Goal: Information Seeking & Learning: Learn about a topic

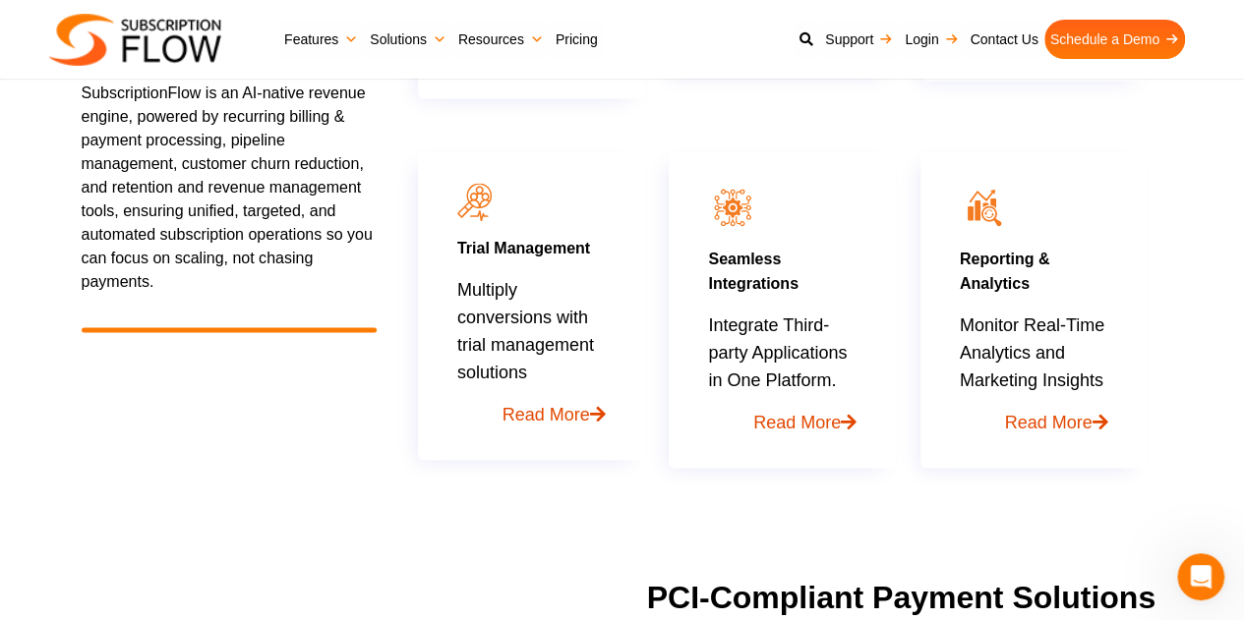
scroll to position [1377, 0]
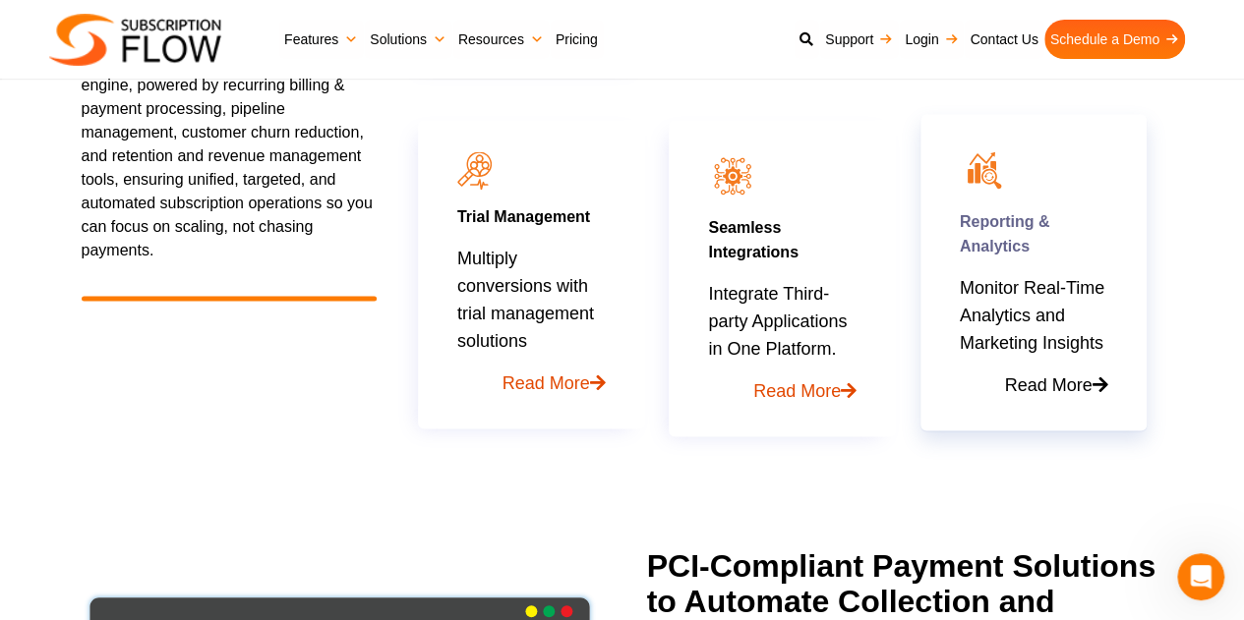
click at [1080, 390] on link "Read More" at bounding box center [1034, 378] width 148 height 42
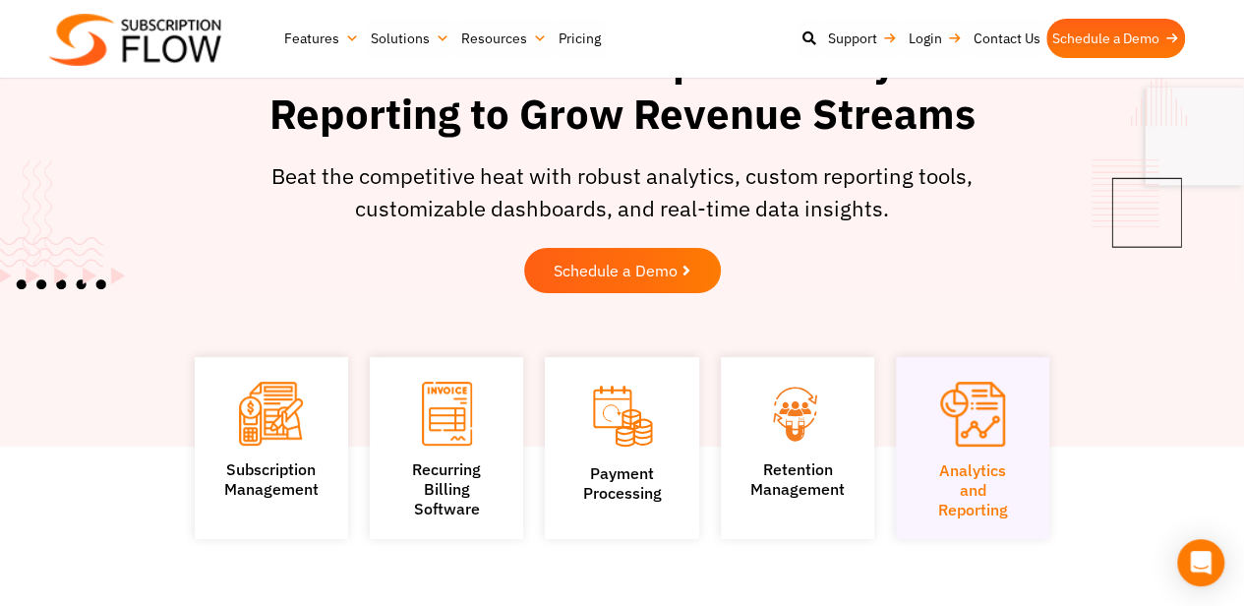
scroll to position [98, 0]
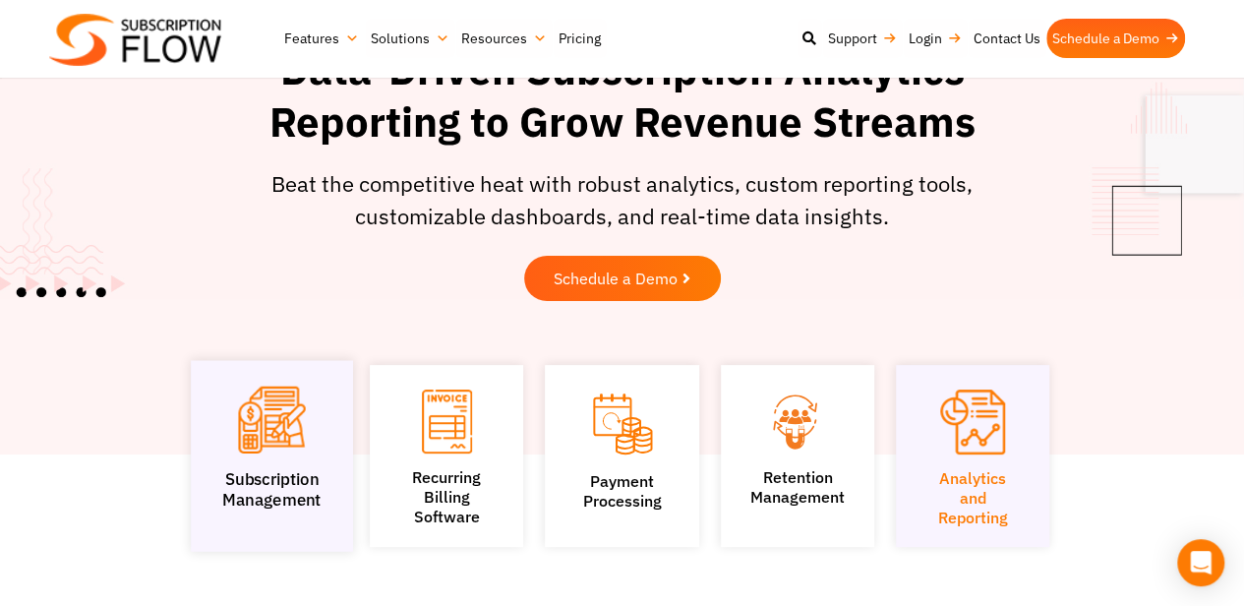
click at [256, 416] on img at bounding box center [271, 419] width 67 height 67
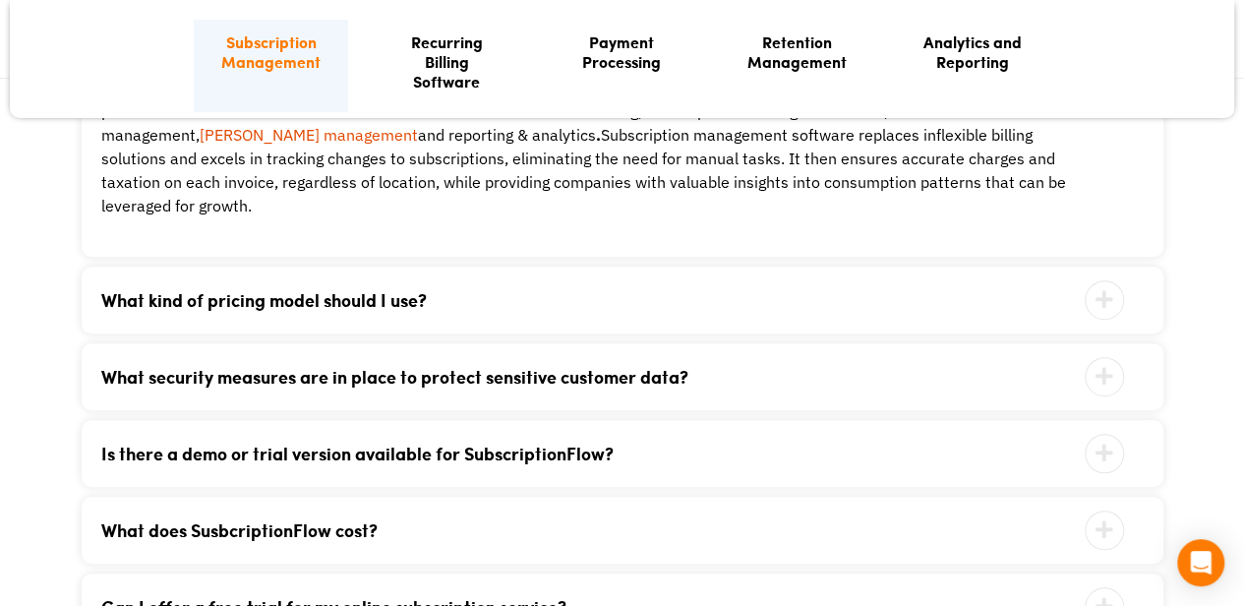
scroll to position [4228, 0]
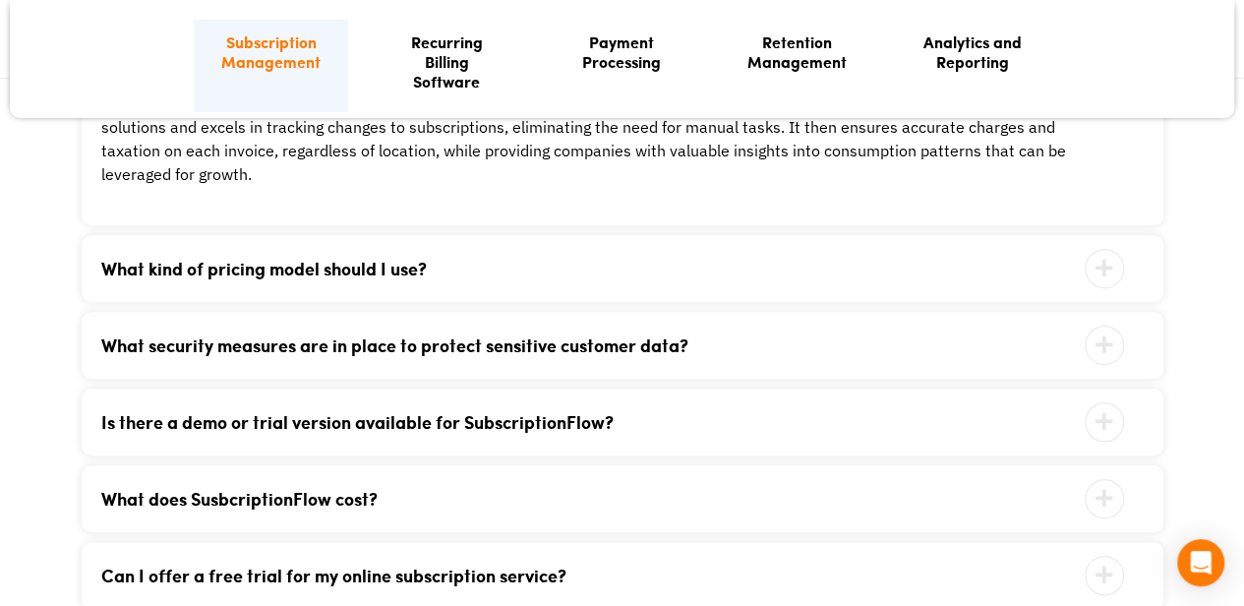
click at [442, 257] on div "What kind of pricing model should I use? Your ideal pricing model is dependent …" at bounding box center [623, 268] width 1082 height 67
click at [1100, 249] on icon at bounding box center [1104, 268] width 39 height 39
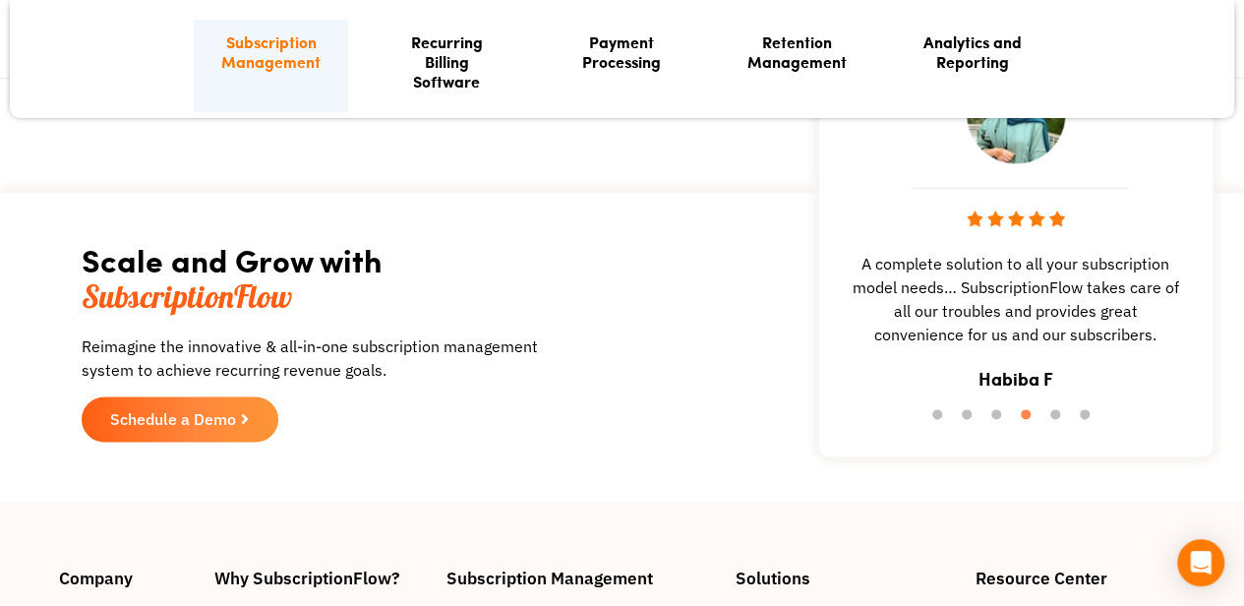
scroll to position [4818, 0]
